Goal: Check status: Check status

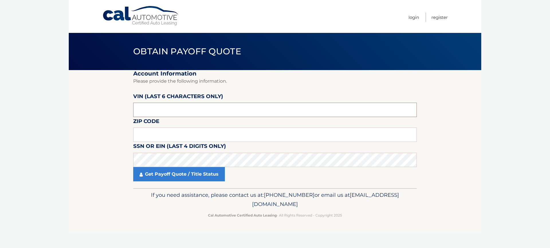
click at [164, 109] on input "text" at bounding box center [274, 110] width 283 height 14
click at [170, 141] on input "text" at bounding box center [274, 135] width 283 height 14
type input "11561"
click at [171, 113] on input "text" at bounding box center [274, 110] width 283 height 14
type input "201081"
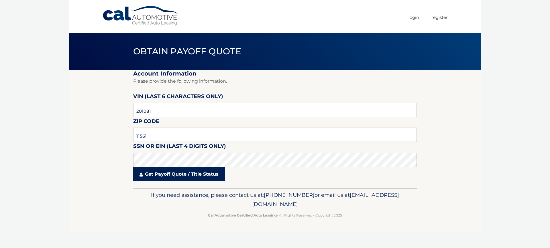
click at [157, 170] on link "Get Payoff Quote / Title Status" at bounding box center [179, 174] width 92 height 14
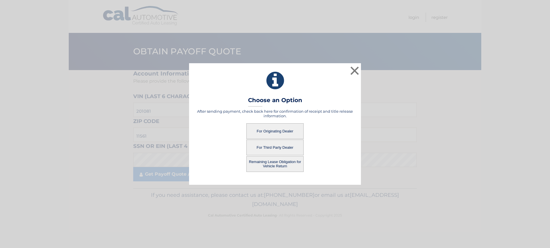
click at [281, 132] on button "For Originating Dealer" at bounding box center [274, 131] width 57 height 16
click at [271, 129] on button "For Originating Dealer" at bounding box center [274, 131] width 57 height 16
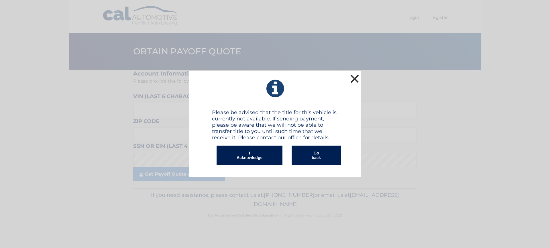
click at [352, 81] on button "×" at bounding box center [354, 78] width 11 height 11
